Goal: Obtain resource: Download file/media

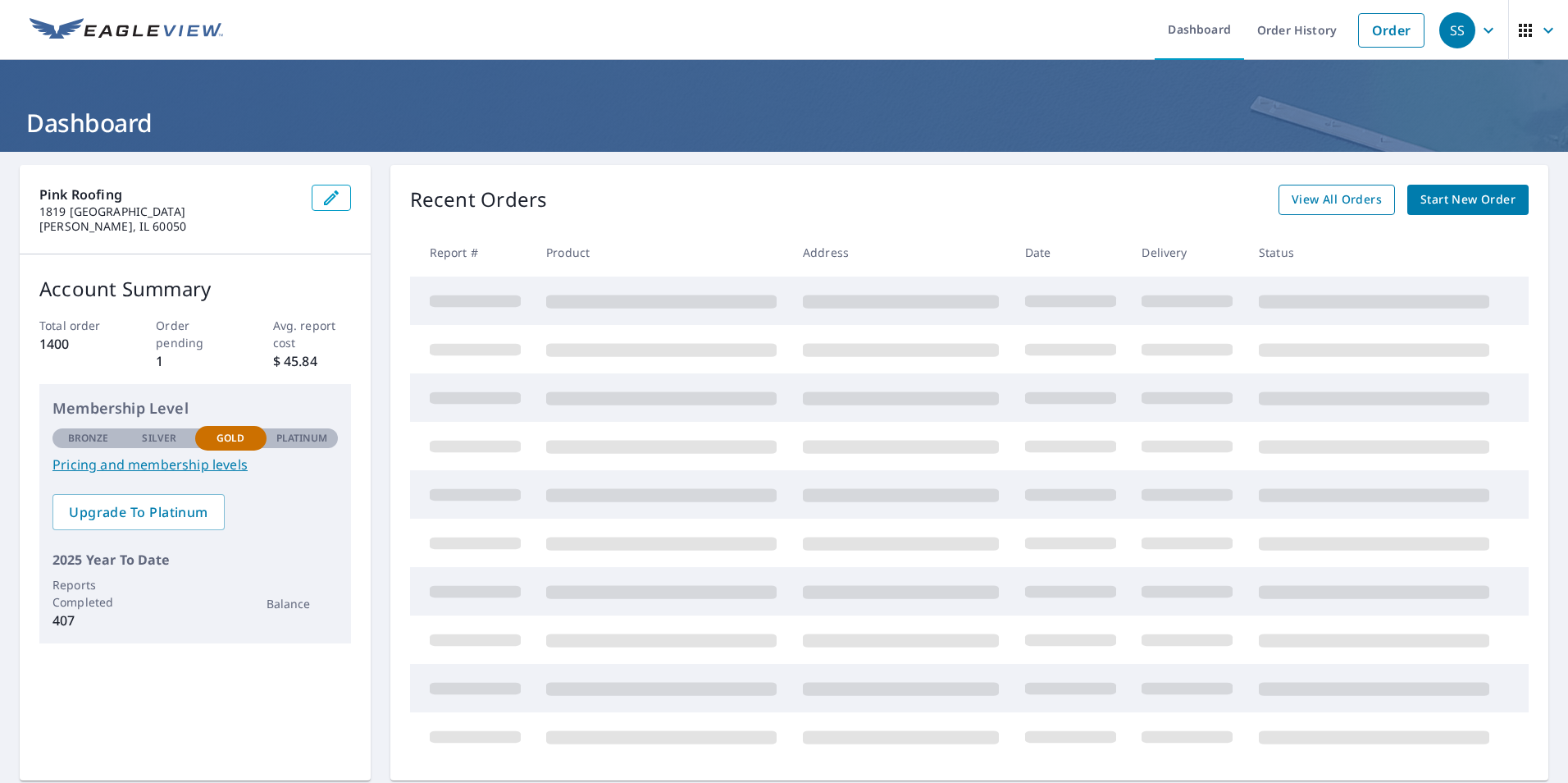
click at [1300, 196] on span "View All Orders" at bounding box center [1337, 200] width 90 height 20
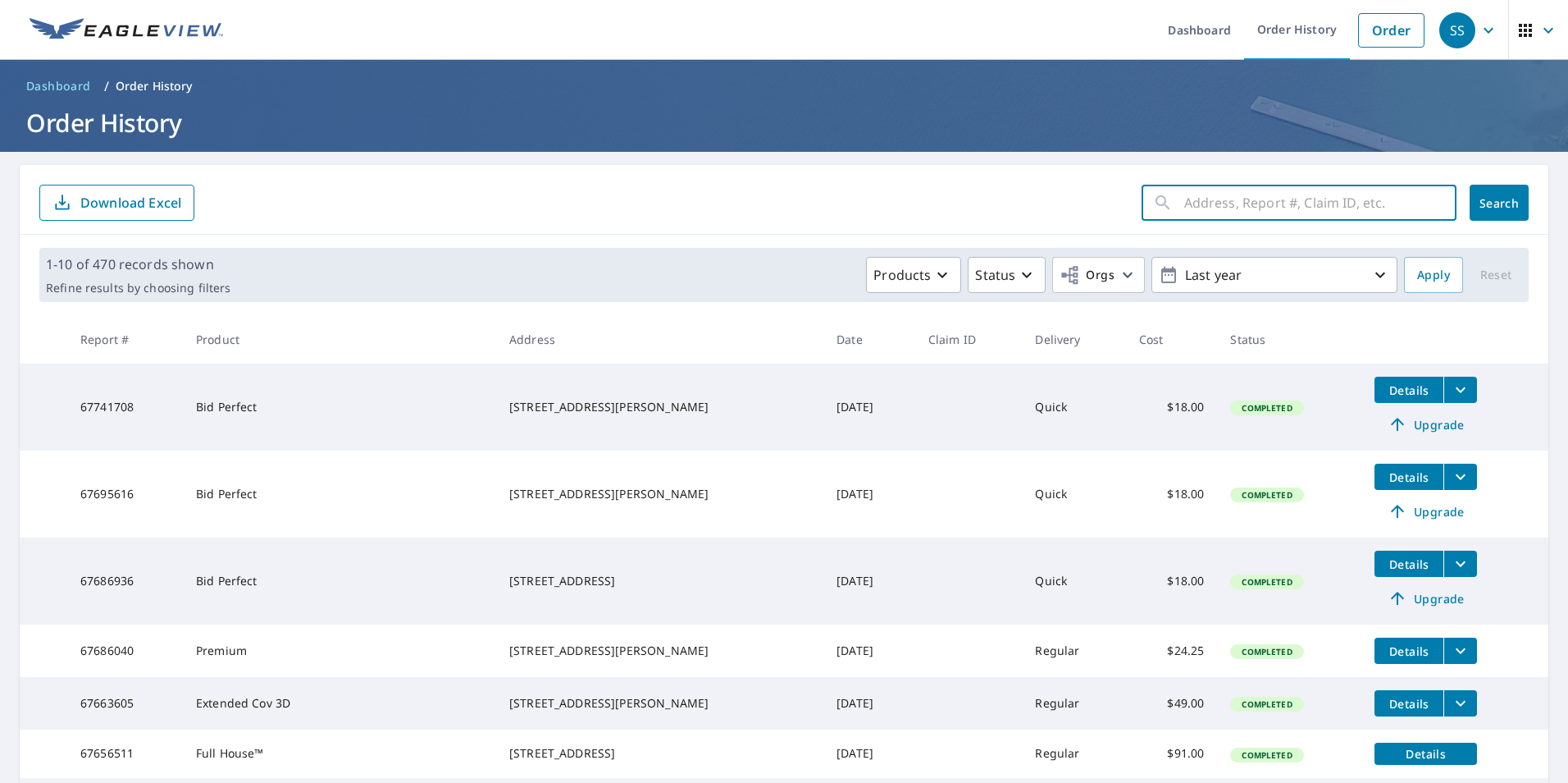
click at [1300, 196] on input "text" at bounding box center [1320, 203] width 273 height 46
type input "11913"
click button "Search" at bounding box center [1499, 202] width 59 height 36
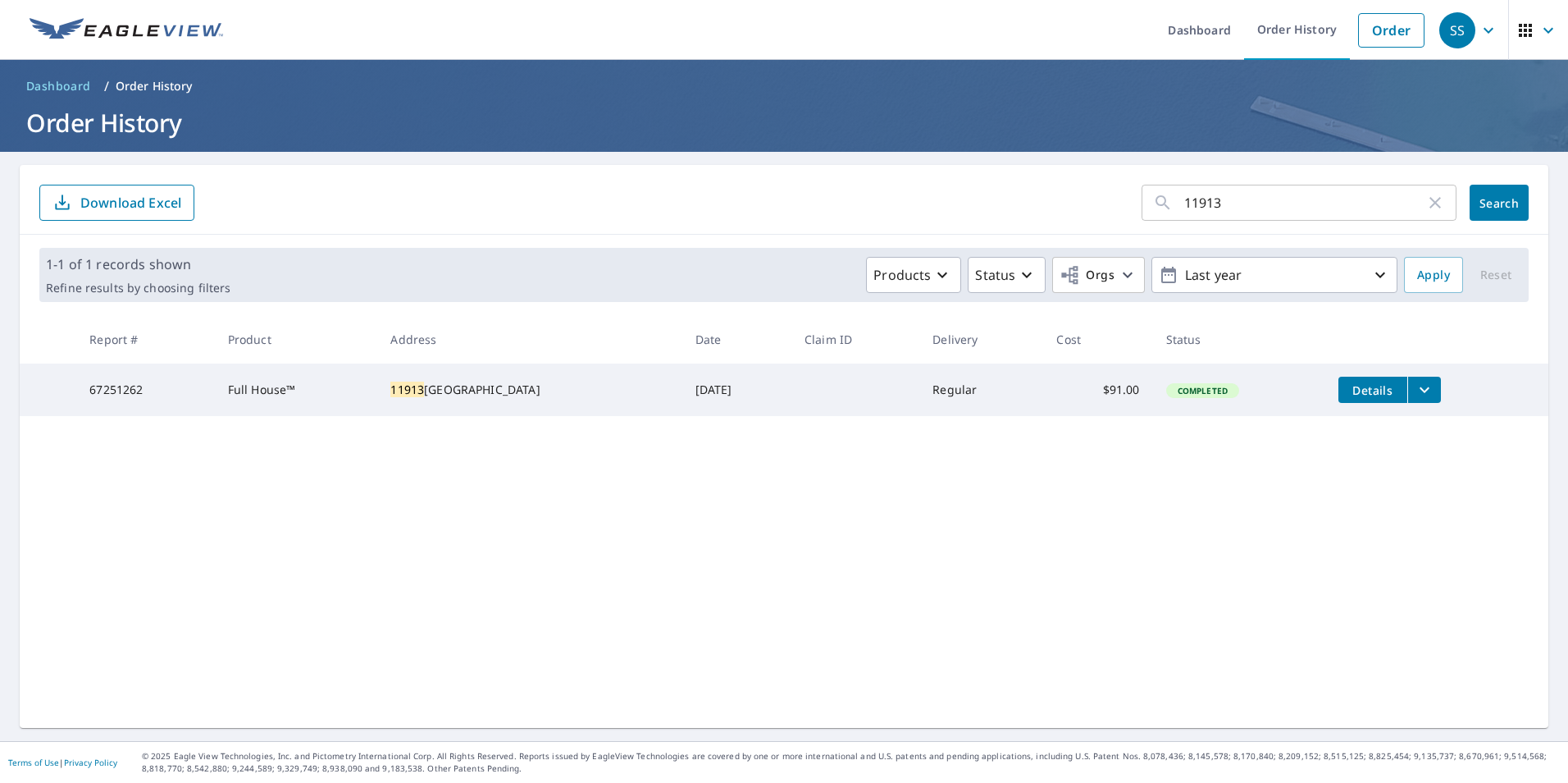
click at [1414, 390] on icon "filesDropdownBtn-67251262" at bounding box center [1423, 389] width 19 height 19
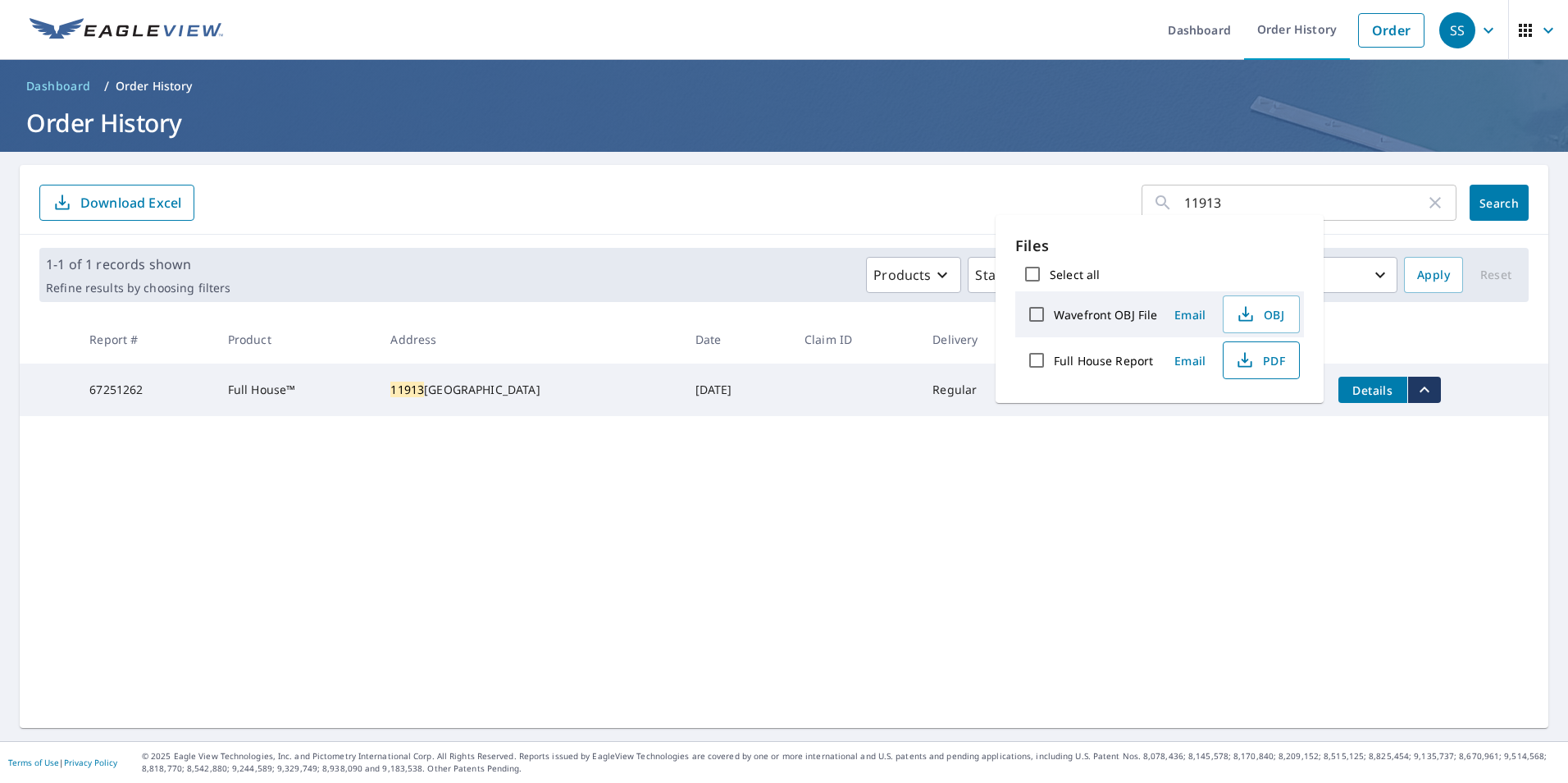
click at [1260, 355] on span "PDF" at bounding box center [1259, 359] width 52 height 19
